Goal: Navigation & Orientation: Find specific page/section

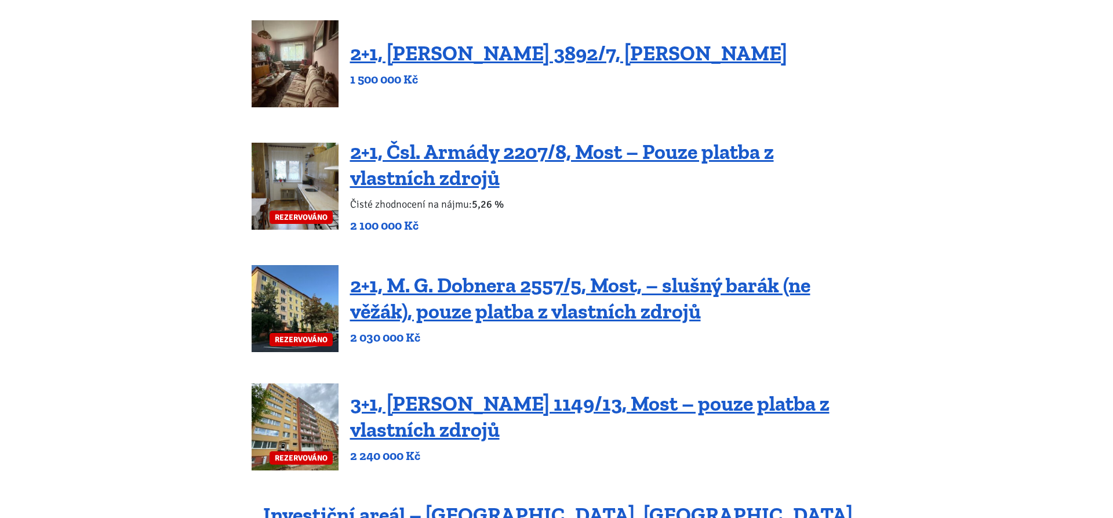
scroll to position [414, 0]
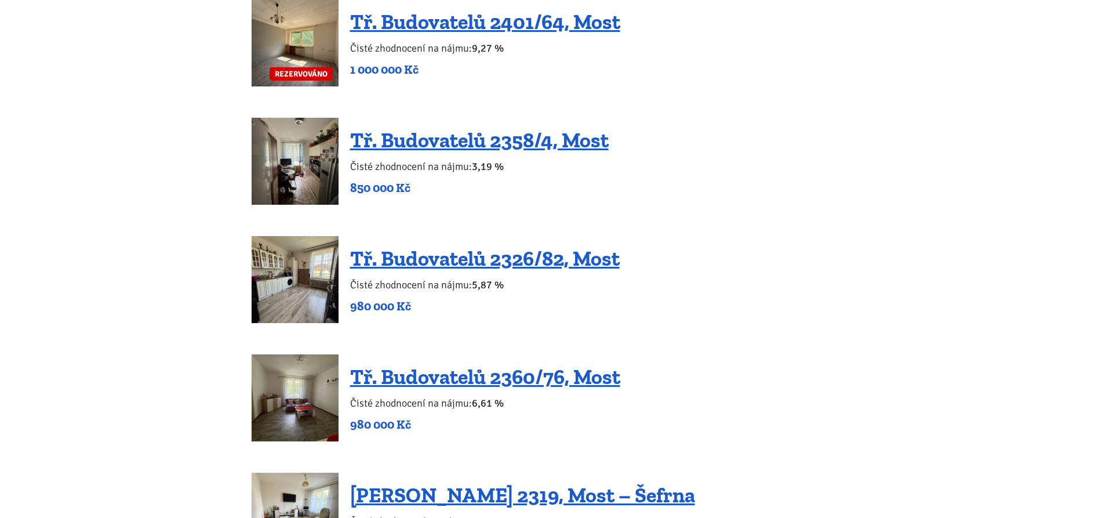
scroll to position [946, 0]
